Goal: Information Seeking & Learning: Find specific fact

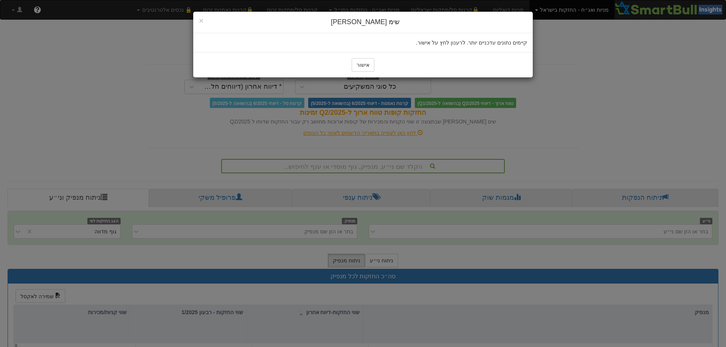
click at [459, 145] on div "× לִסְגוֹר שימ לב קיימים נתונים עדכניים יותר. לרענון לחץ על אישור. אישור" at bounding box center [363, 173] width 726 height 347
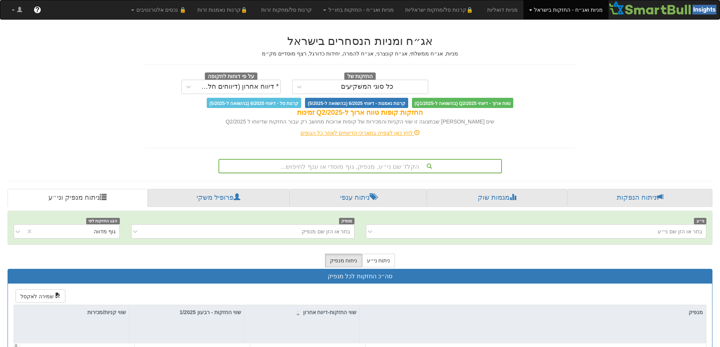
click at [369, 166] on div "הקלד שם ני״ע, מנפיק, גוף מוסדי או ענף לחיפוש..." at bounding box center [361, 166] width 284 height 14
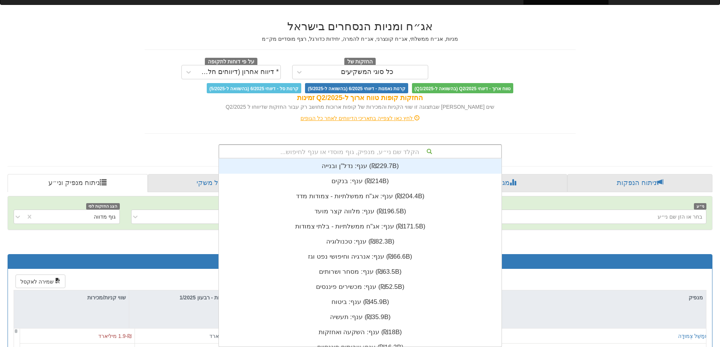
scroll to position [188, 0]
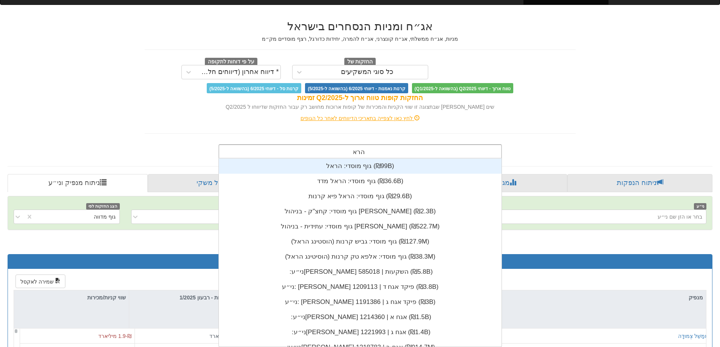
type input "הראל"
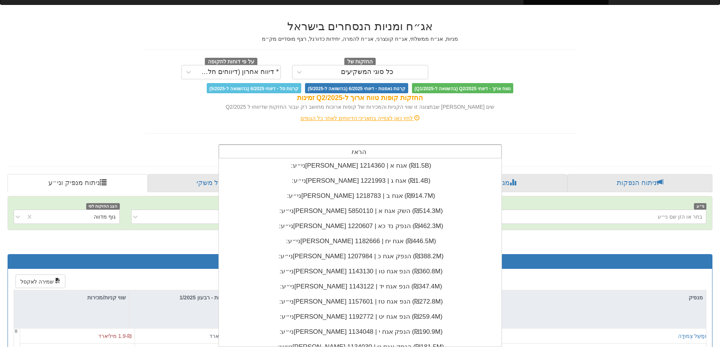
click at [366, 323] on div "גוף מוסדי: ‏[PERSON_NAME] ‎(₪99B)‎ גוף מוסדי: ‏[PERSON_NAME] מדד ‎(₪36.6B)‎ גוף…" at bounding box center [360, 272] width 283 height 227
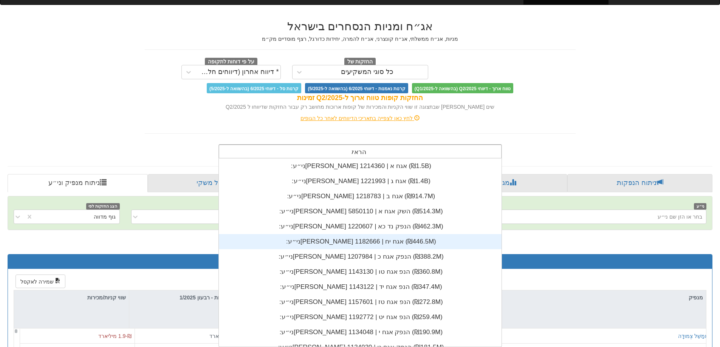
scroll to position [257, 0]
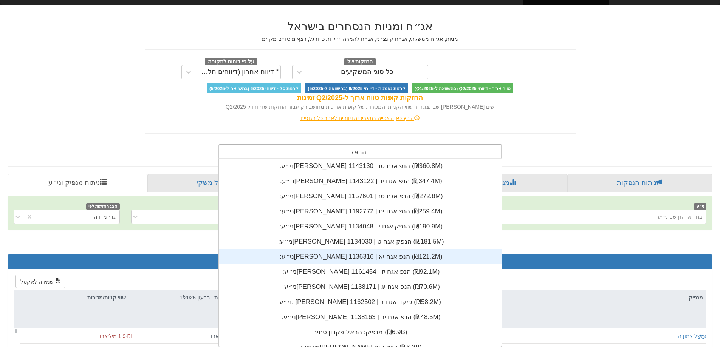
click at [368, 254] on div "ני״ע: ‏[PERSON_NAME] הנפ אגח יא | 1136316 ‎(₪121.2M)‎" at bounding box center [360, 257] width 283 height 15
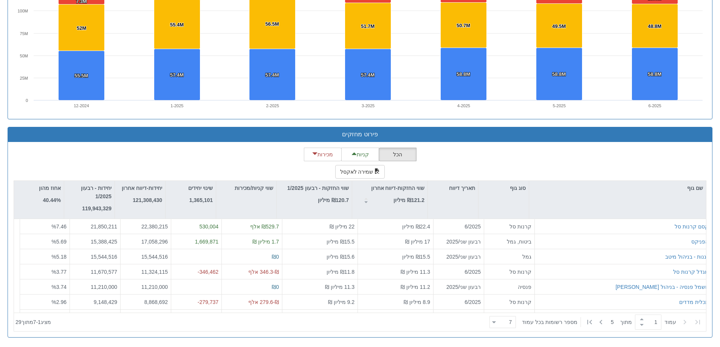
scroll to position [188, 0]
